Goal: Find specific page/section

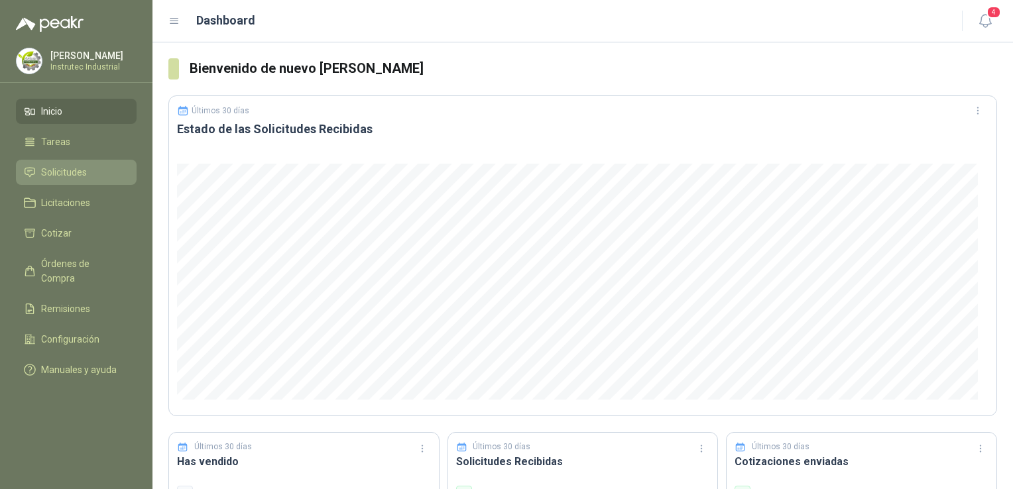
click at [89, 176] on li "Solicitudes" at bounding box center [76, 172] width 105 height 15
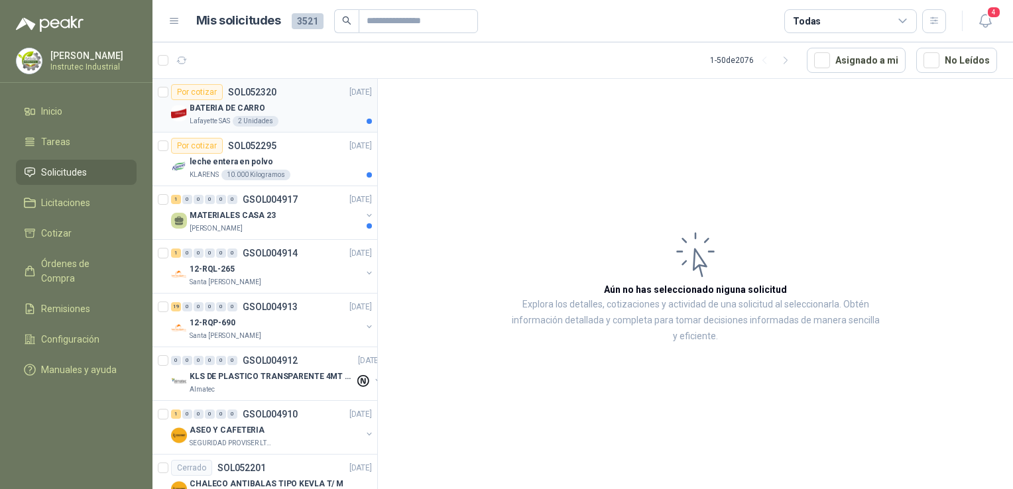
click at [298, 109] on div "BATERIA DE CARRO" at bounding box center [281, 108] width 182 height 16
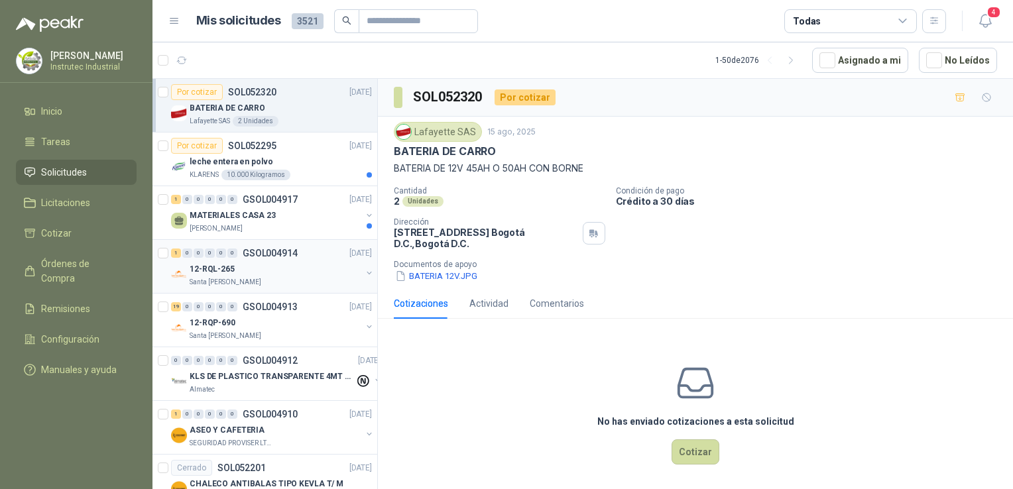
click at [310, 280] on div "Santa [PERSON_NAME]" at bounding box center [276, 282] width 172 height 11
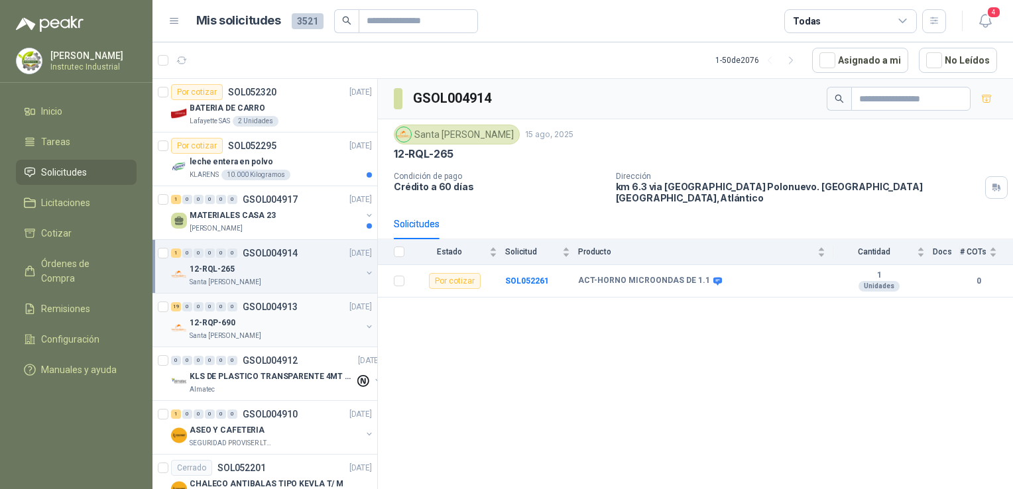
click at [296, 331] on div "Santa [PERSON_NAME]" at bounding box center [276, 336] width 172 height 11
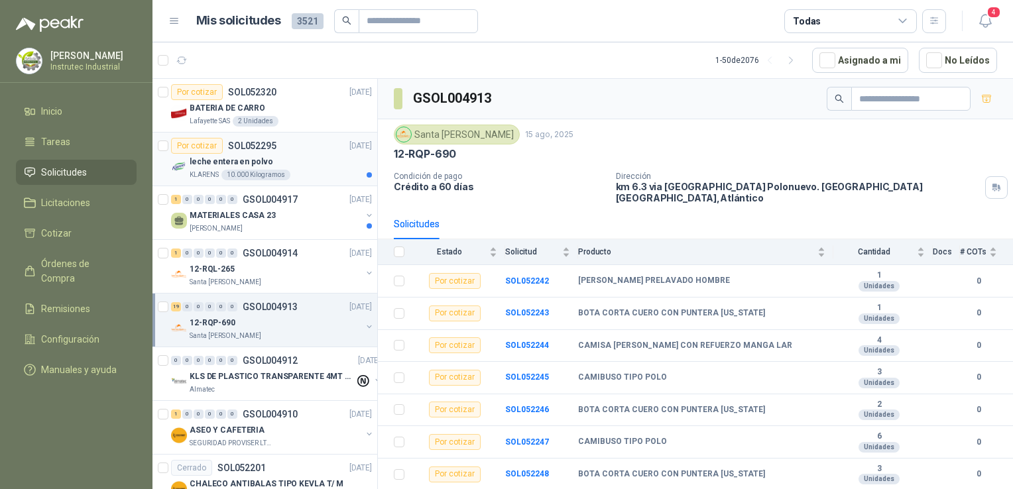
click at [313, 172] on div "KLARENS 10.000 Kilogramos" at bounding box center [281, 175] width 182 height 11
